Goal: Task Accomplishment & Management: Manage account settings

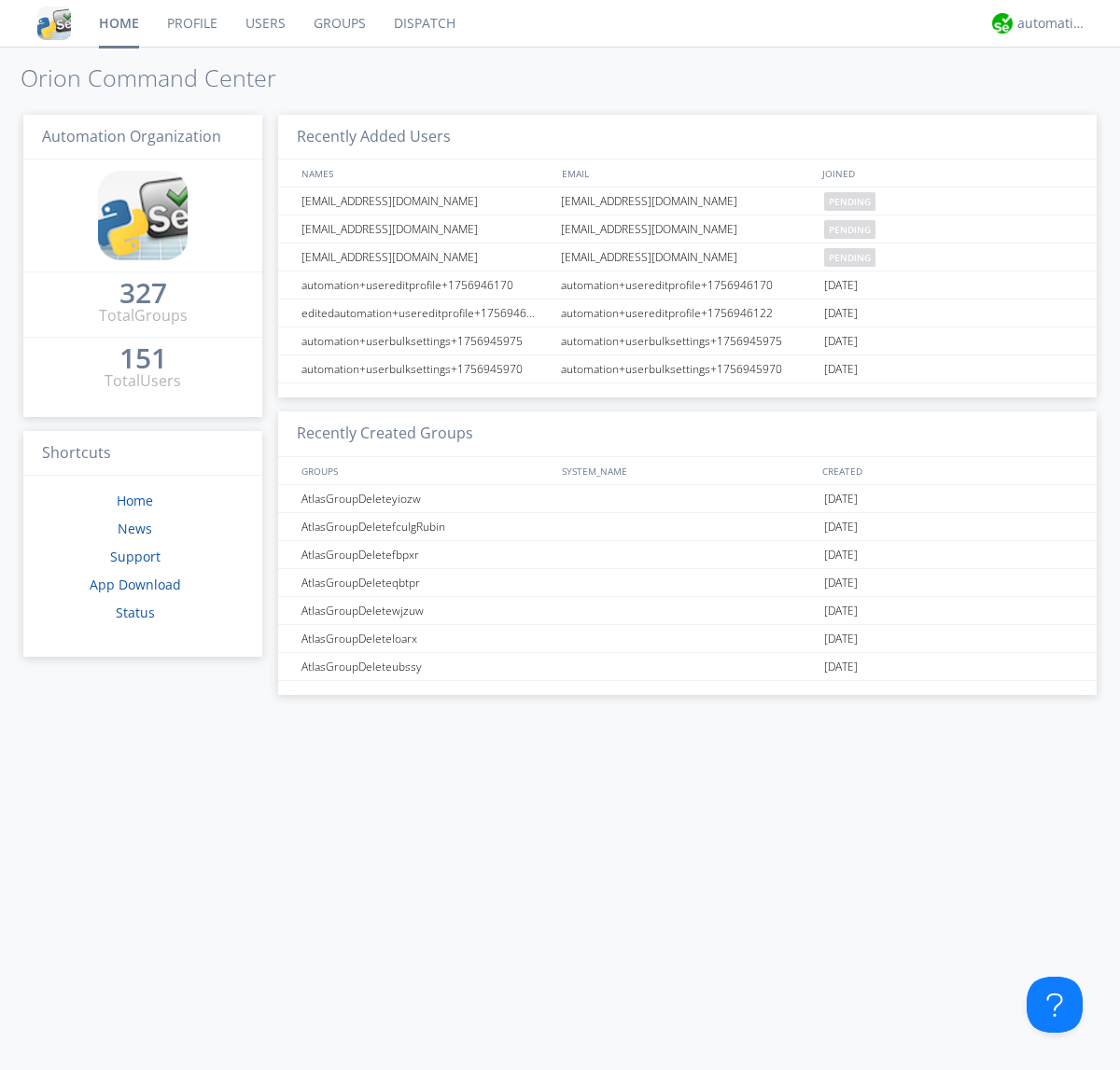
click at [264, 24] on link "Users" at bounding box center [266, 24] width 68 height 47
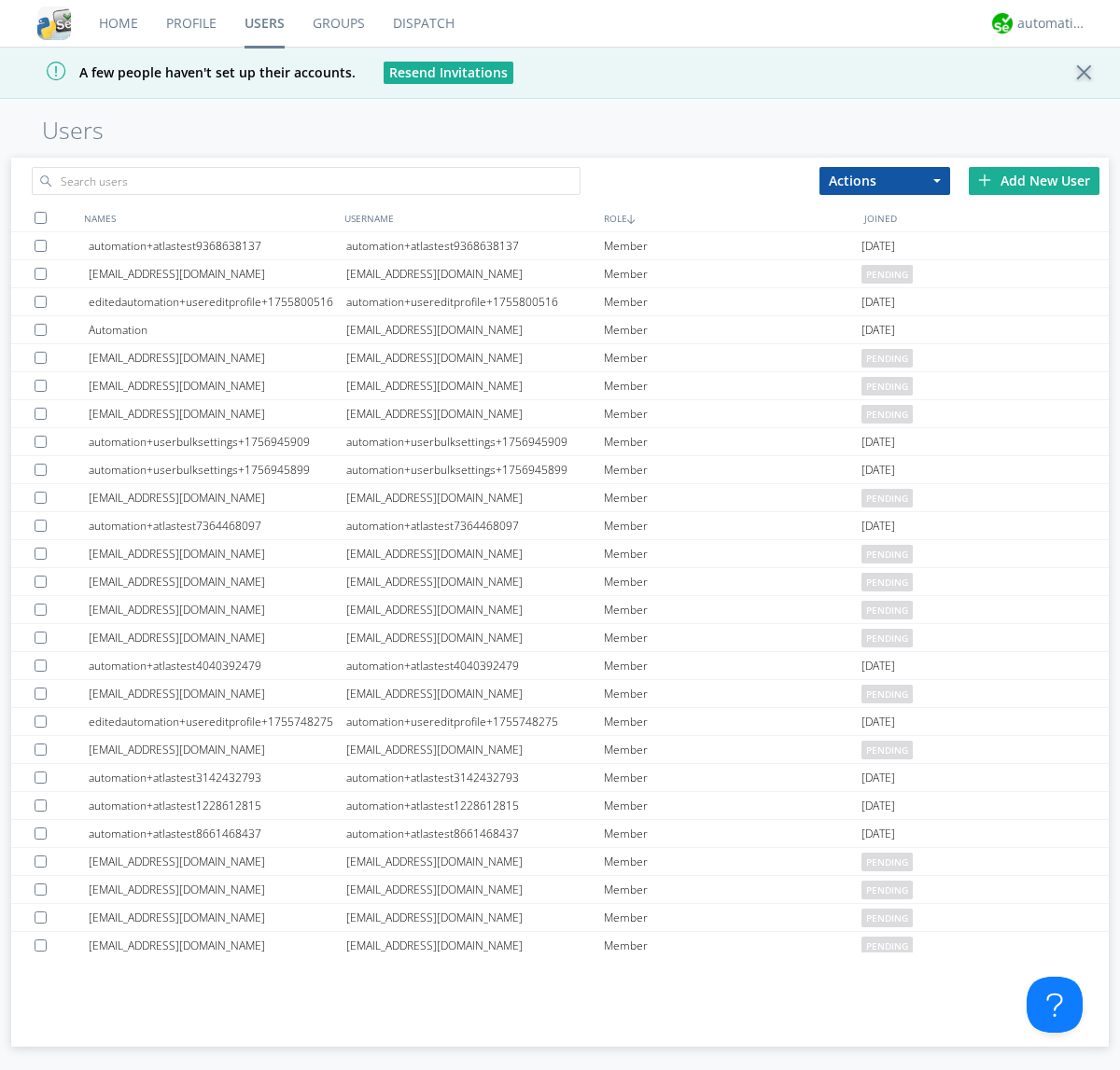
click at [1034, 180] on div "Add New User" at bounding box center [1033, 181] width 131 height 28
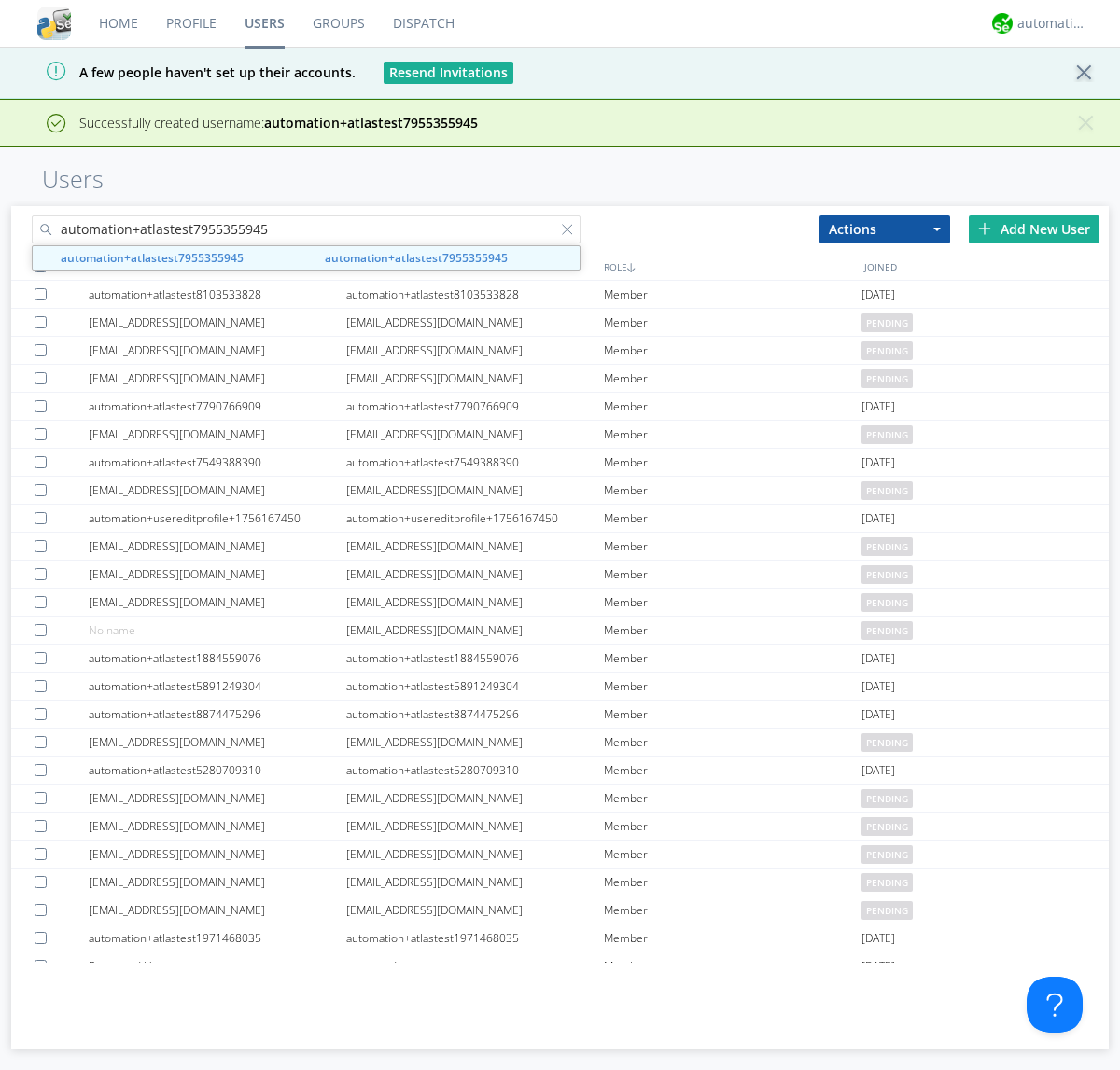
type input "automation+atlastest7955355945"
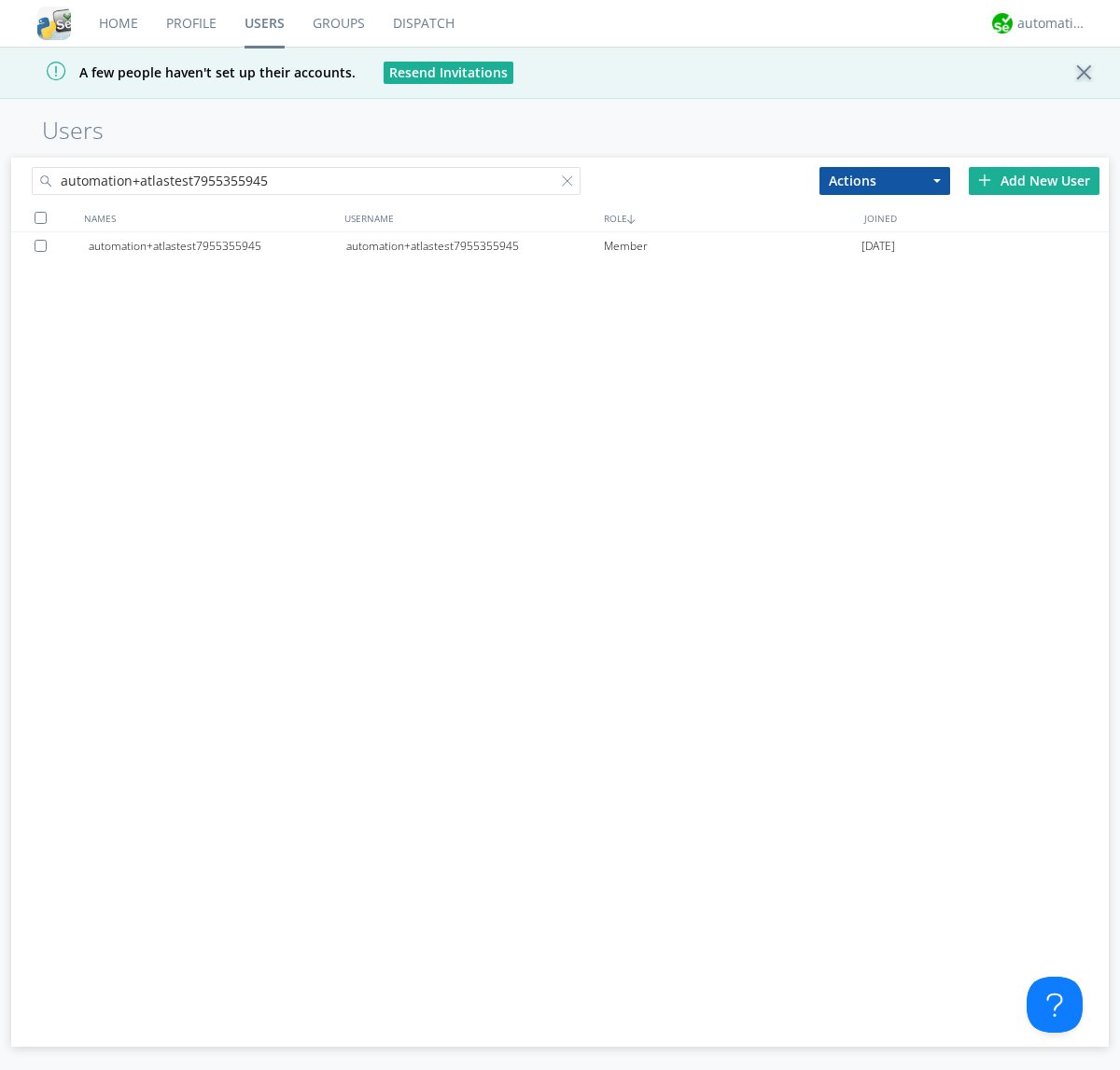
click at [44, 246] on div at bounding box center [44, 246] width 19 height 12
click at [885, 180] on button "Actions" at bounding box center [885, 181] width 131 height 28
click at [0, 0] on link "Edit Settings" at bounding box center [0, 0] width 0 height 0
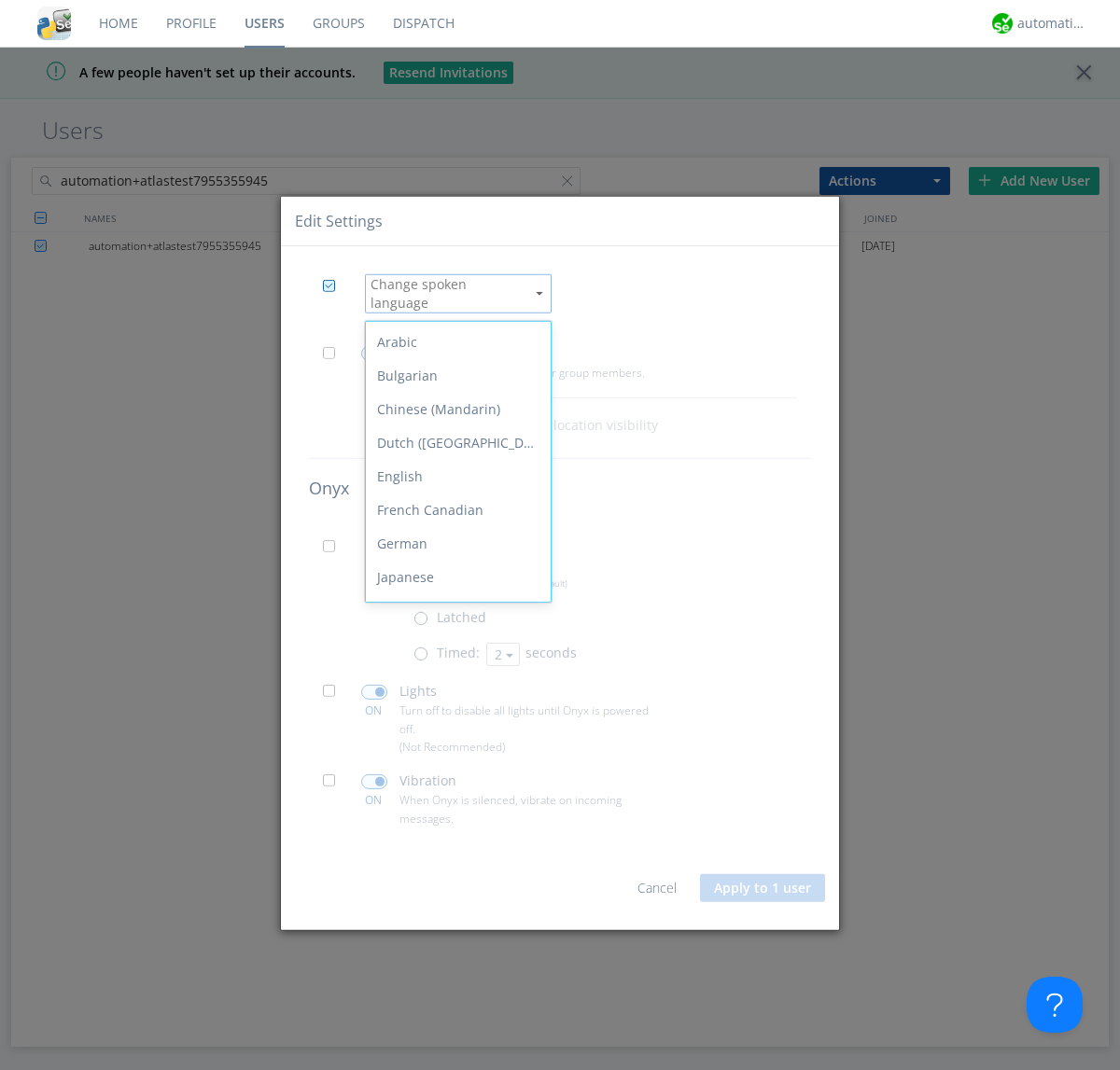
click at [453, 796] on div "Spanish" at bounding box center [458, 813] width 185 height 34
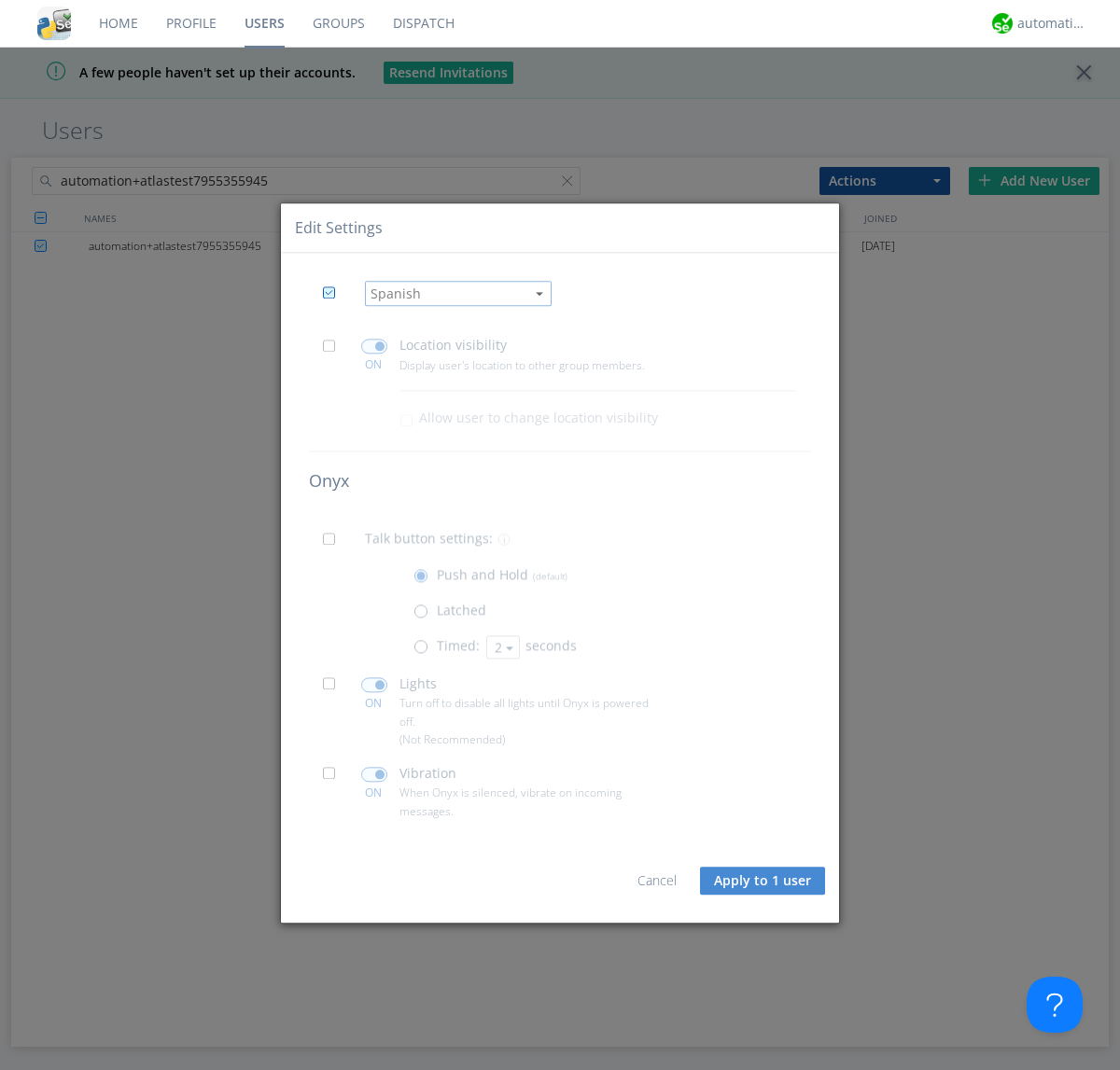
click at [763, 881] on button "Apply to 1 user" at bounding box center [762, 881] width 125 height 28
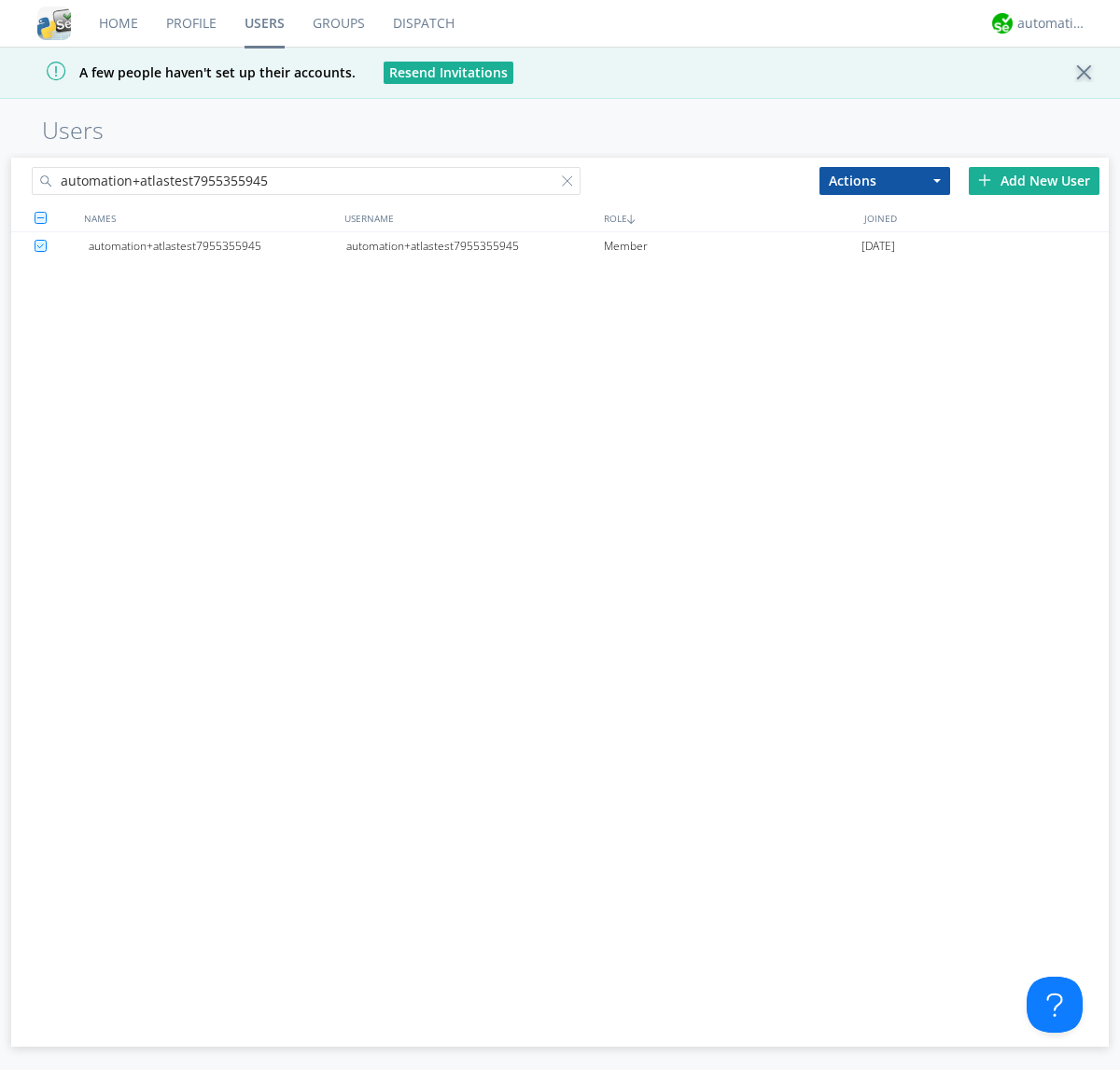
click at [571, 184] on div at bounding box center [571, 185] width 19 height 19
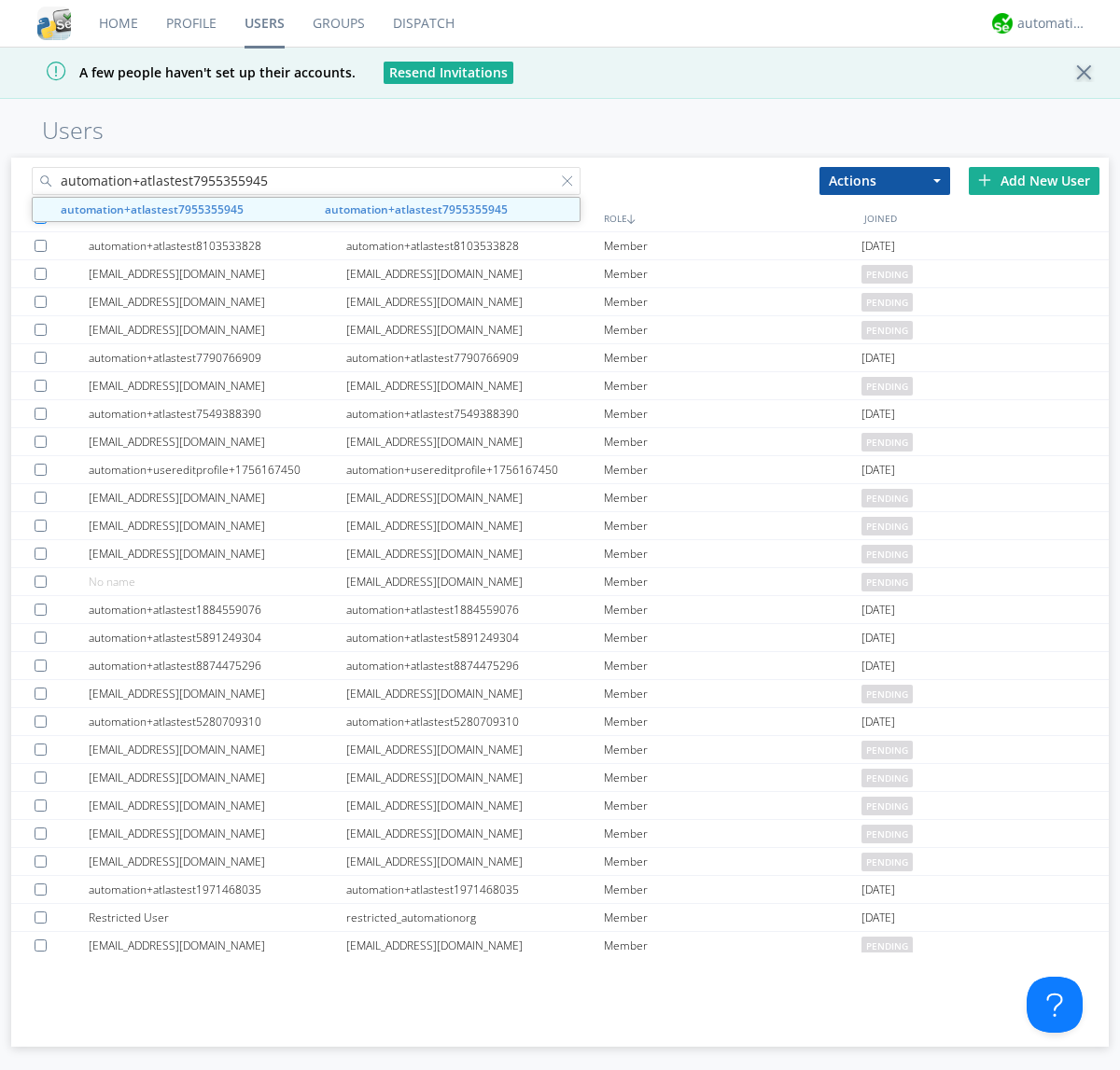
type input "automation+atlastest7955355945"
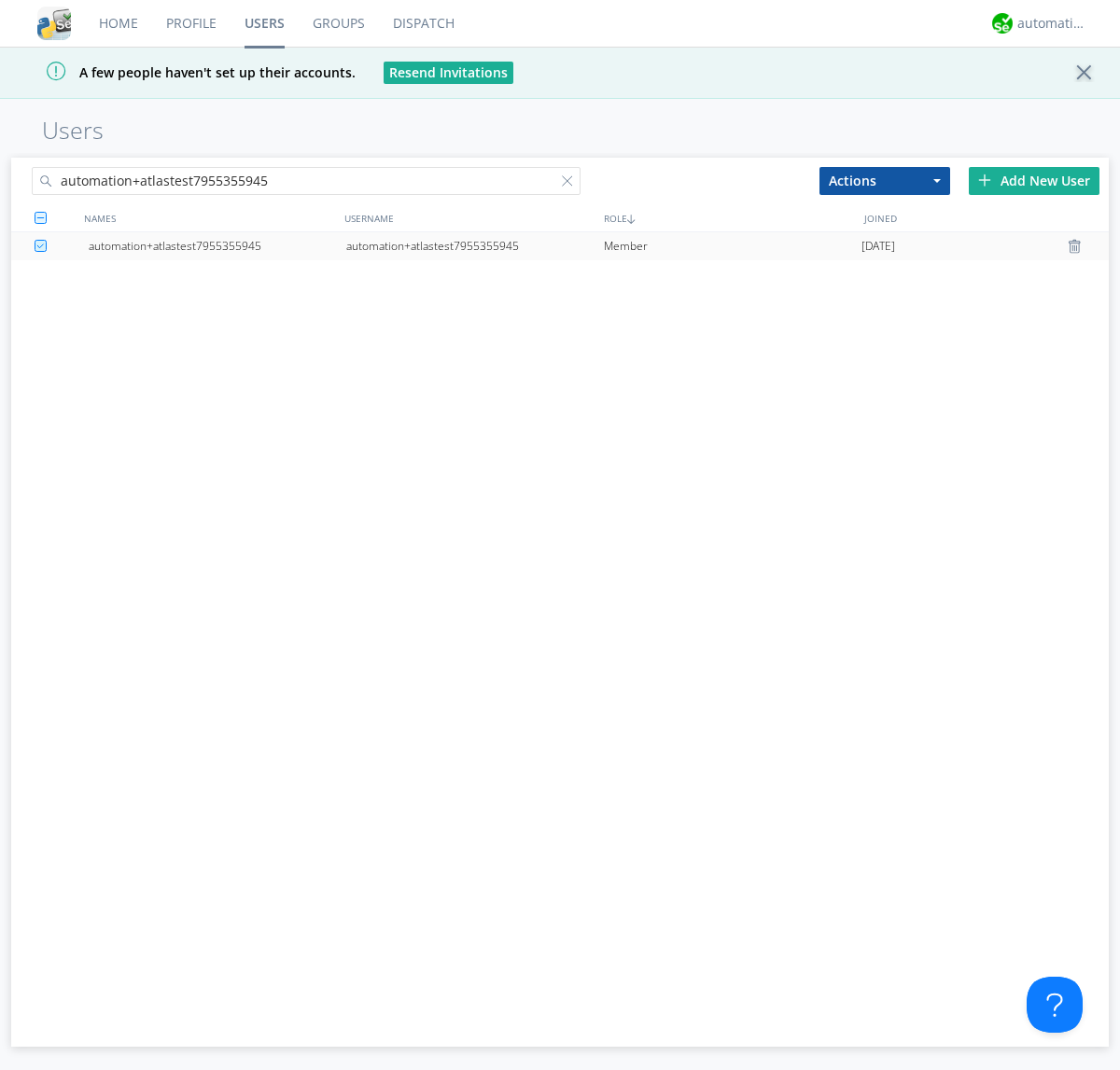
click at [474, 246] on div "automation+atlastest7955355945" at bounding box center [475, 247] width 257 height 28
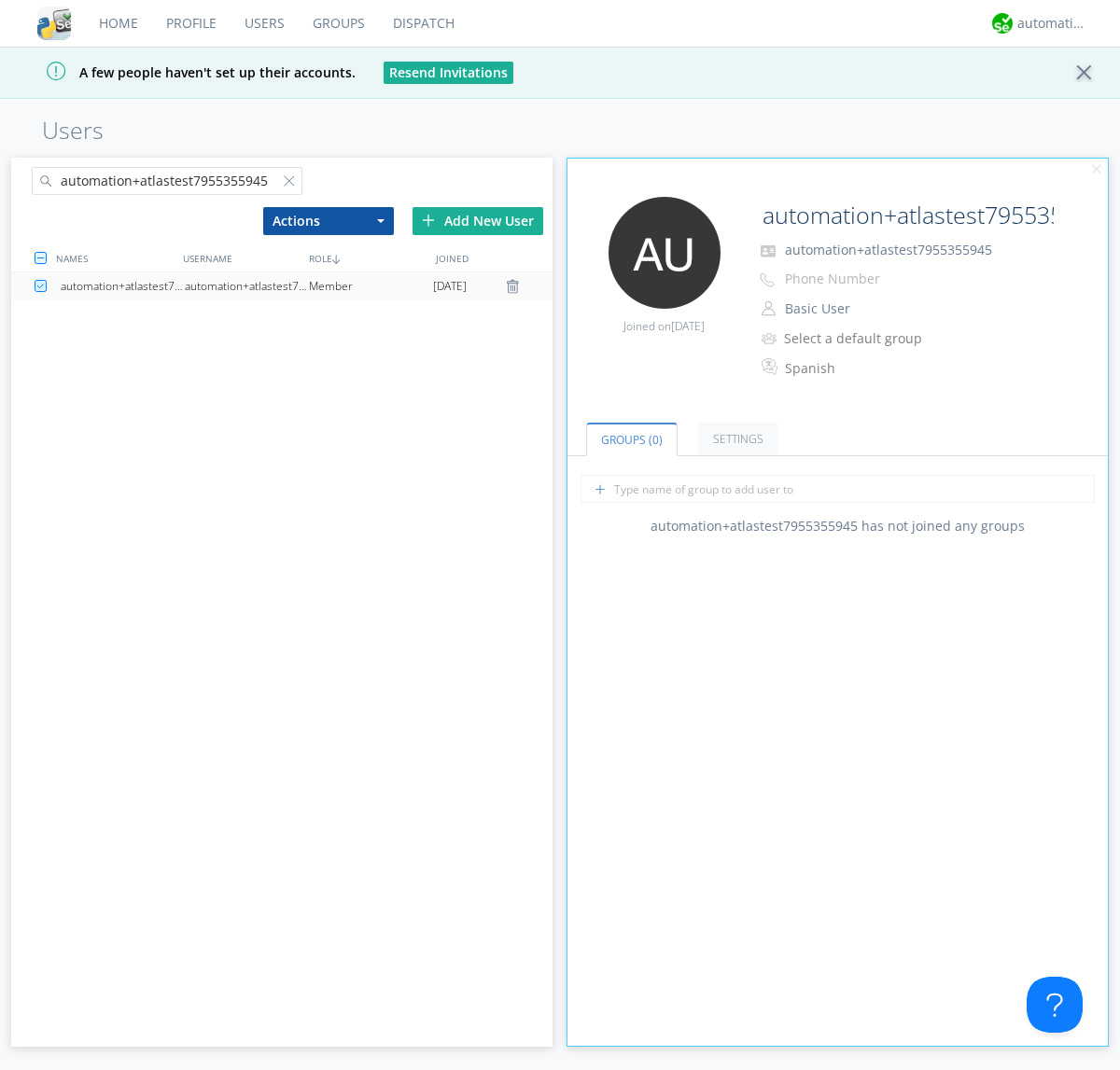
click at [736, 439] on link "Settings" at bounding box center [738, 439] width 80 height 33
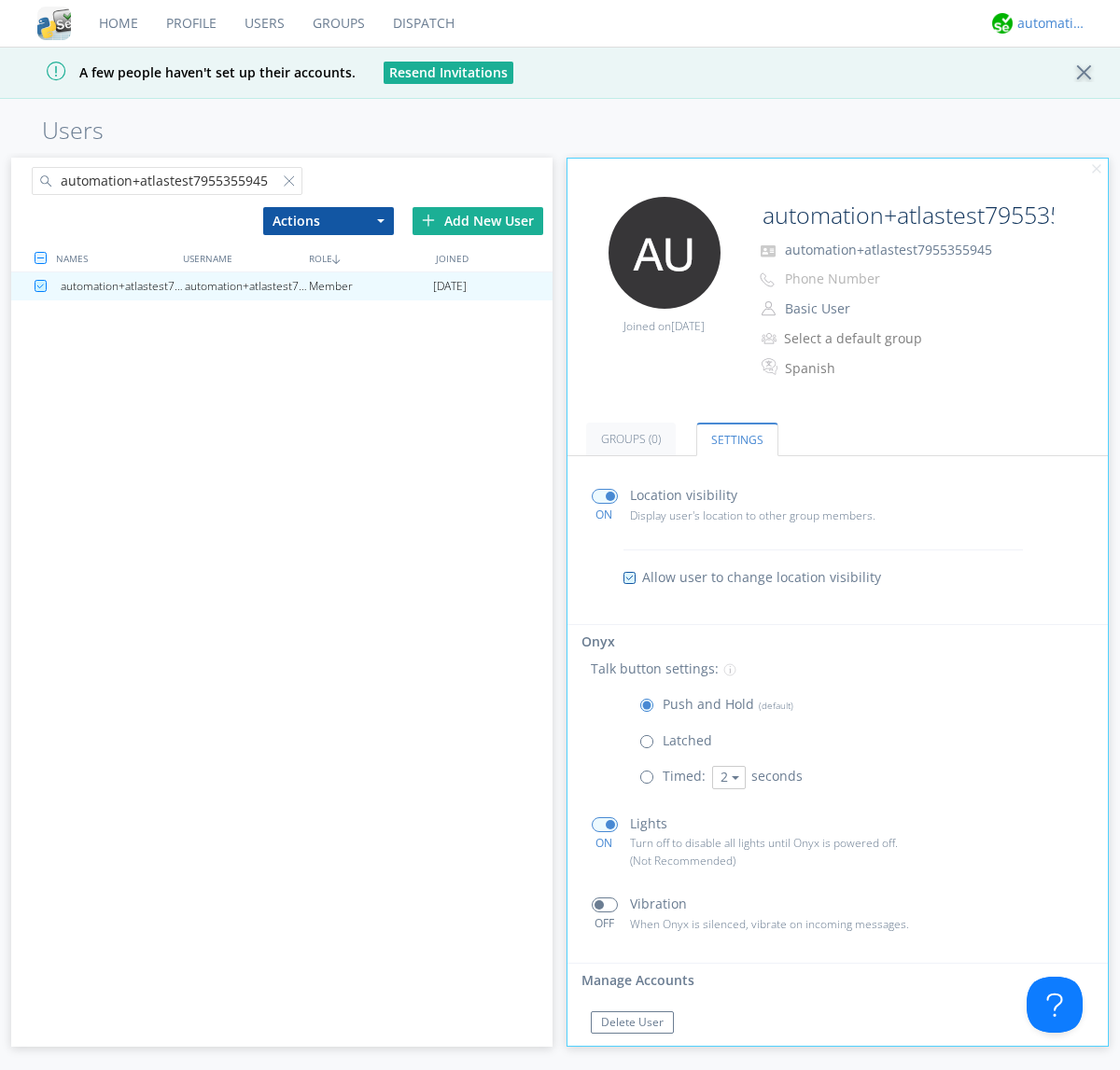
click at [1047, 24] on div "automation+atlas" at bounding box center [1052, 24] width 70 height 19
